Goal: Information Seeking & Learning: Learn about a topic

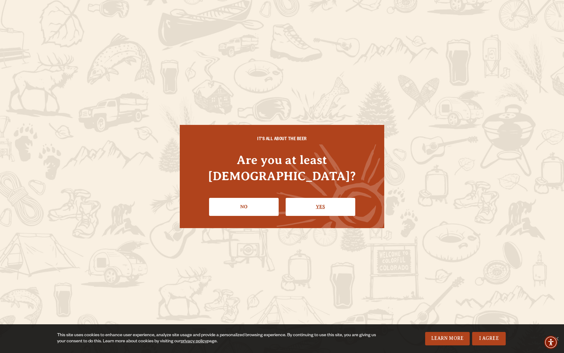
click at [327, 204] on link "Yes" at bounding box center [321, 207] width 70 height 18
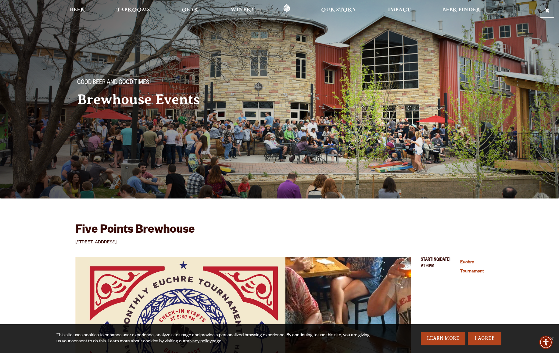
click at [75, 234] on h3 "Five Points Brewhouse" at bounding box center [135, 231] width 120 height 16
click at [93, 241] on p "[STREET_ADDRESS]" at bounding box center [279, 242] width 409 height 7
click at [113, 7] on link "Taprooms" at bounding box center [134, 11] width 42 height 14
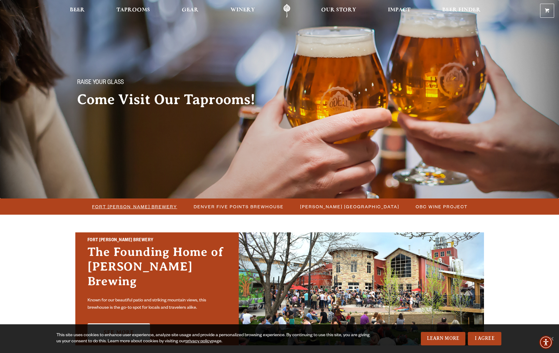
click at [110, 207] on span "Fort Collins Brewery" at bounding box center [134, 206] width 85 height 9
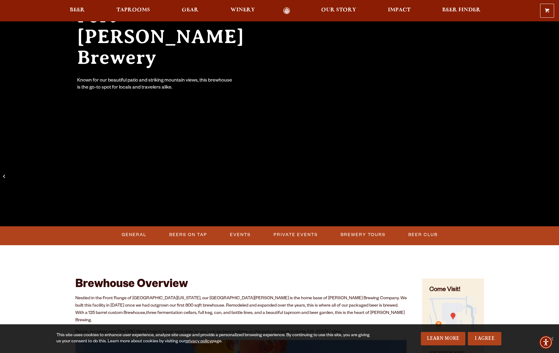
scroll to position [86, 0]
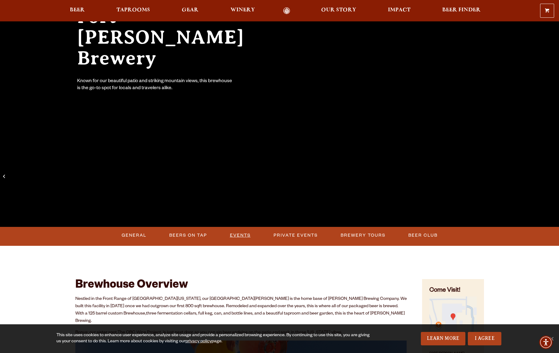
click at [236, 232] on link "Events" at bounding box center [241, 235] width 26 height 14
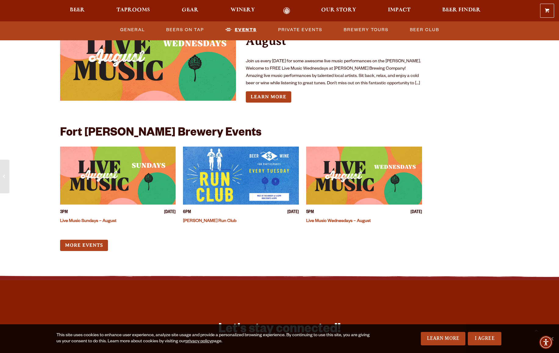
scroll to position [1492, 0]
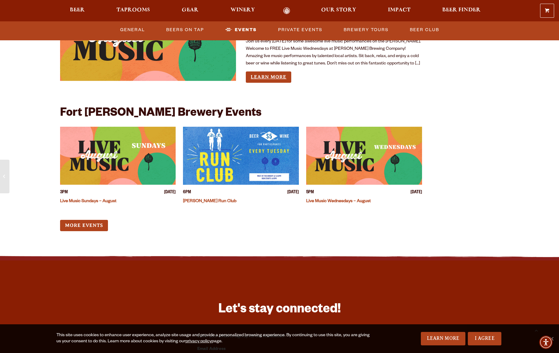
click at [283, 83] on link "Learn More" at bounding box center [268, 76] width 45 height 11
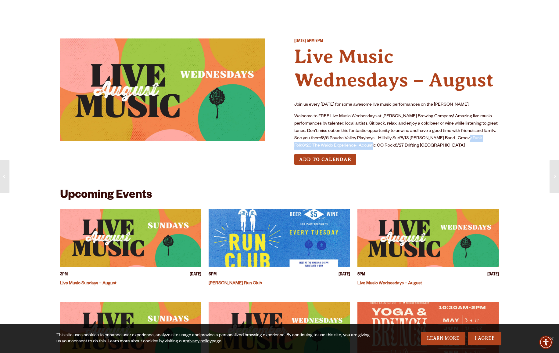
drag, startPoint x: 367, startPoint y: 208, endPoint x: 486, endPoint y: 211, distance: 118.8
click at [486, 150] on p "Welcome to FREE Live Music Wednesdays at [PERSON_NAME] Brewing Company! Amazing…" at bounding box center [397, 131] width 205 height 37
drag, startPoint x: 369, startPoint y: 208, endPoint x: 484, endPoint y: 207, distance: 114.5
click at [484, 150] on p "Welcome to FREE Live Music Wednesdays at [PERSON_NAME] Brewing Company! Amazing…" at bounding box center [397, 131] width 205 height 37
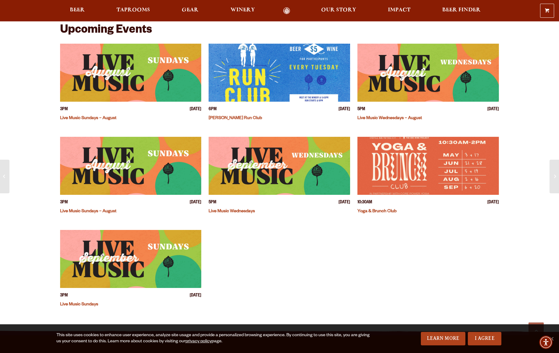
scroll to position [166, 0]
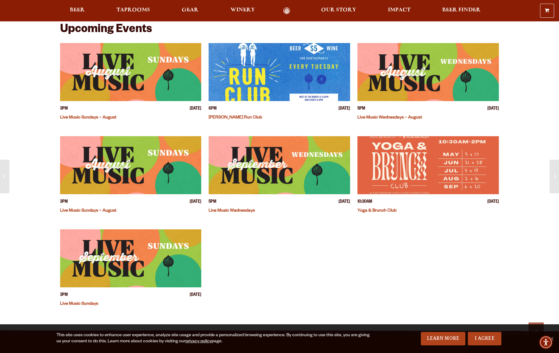
click at [80, 120] on link "Live Music Sundays – August" at bounding box center [88, 117] width 56 height 5
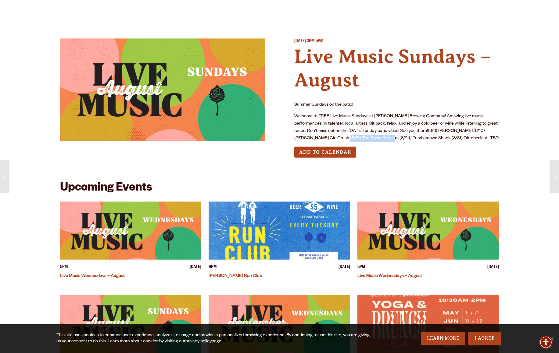
drag, startPoint x: 436, startPoint y: 169, endPoint x: 487, endPoint y: 169, distance: 50.7
click at [487, 142] on p "Welcome to FREE Live Music Sundays at Odell Brewing Company! Amazing live music…" at bounding box center [397, 127] width 205 height 29
click at [500, 167] on div "Sunday August 24, 2025 3PM-5PM Live Music Sundays – August Summer Sundays on th…" at bounding box center [397, 102] width 205 height 129
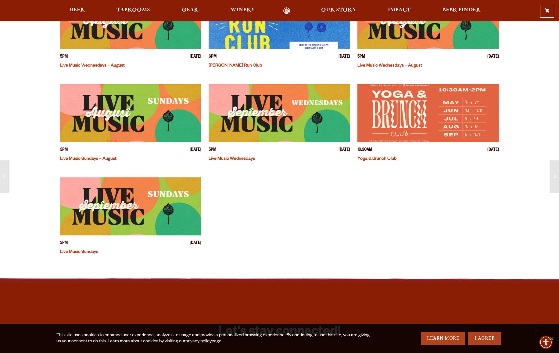
scroll to position [206, 0]
